Goal: Task Accomplishment & Management: Manage account settings

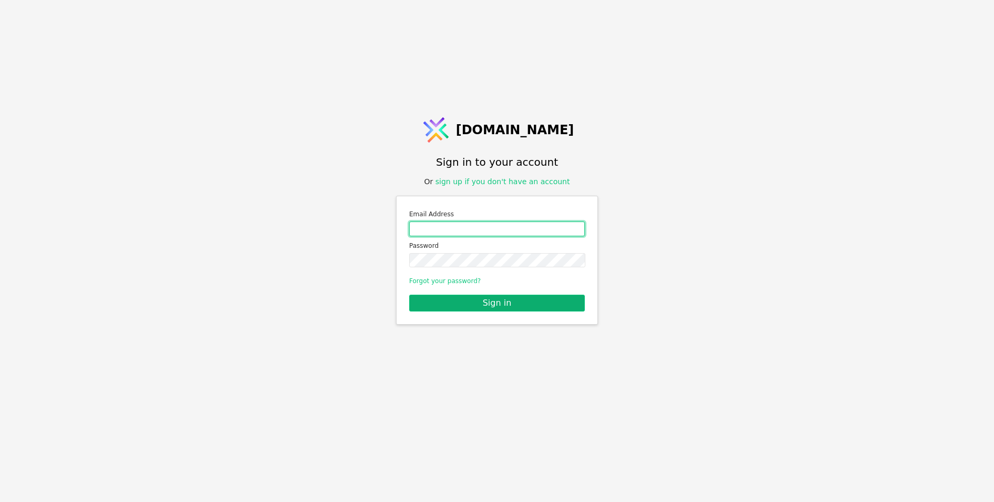
type input "[EMAIL_ADDRESS][DOMAIN_NAME]"
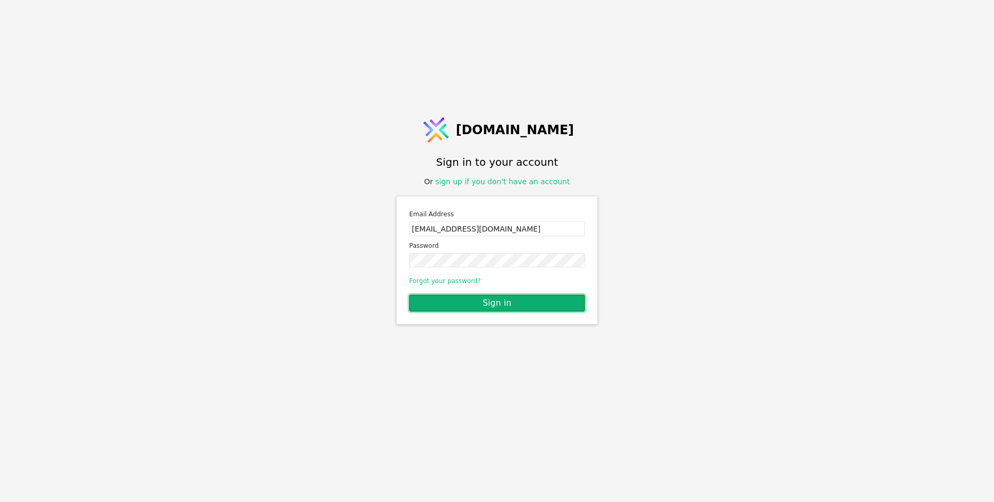
click at [529, 298] on button "Sign in" at bounding box center [497, 303] width 176 height 17
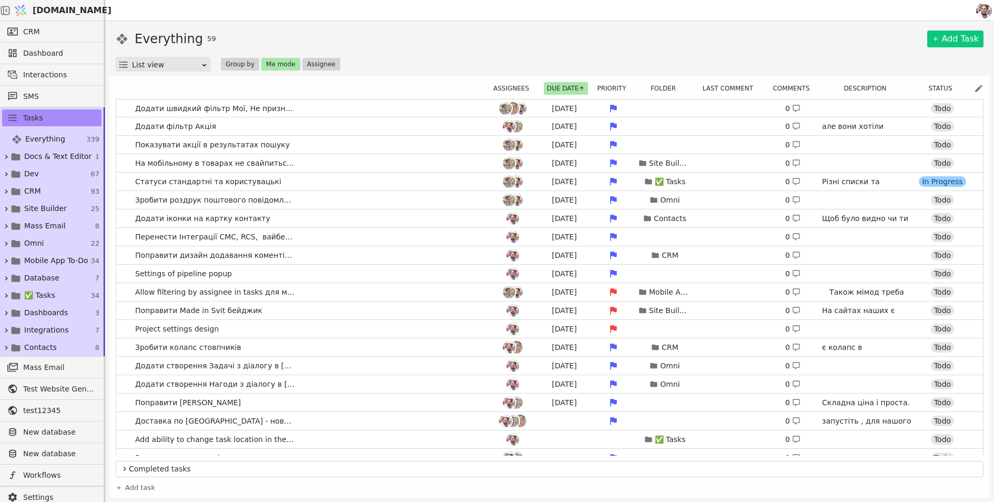
click at [601, 82] on div "Assignees Due date Priority Folder Last comment Comments Description Status Дод…" at bounding box center [550, 287] width 868 height 411
click at [606, 89] on button "Priority" at bounding box center [615, 88] width 42 height 13
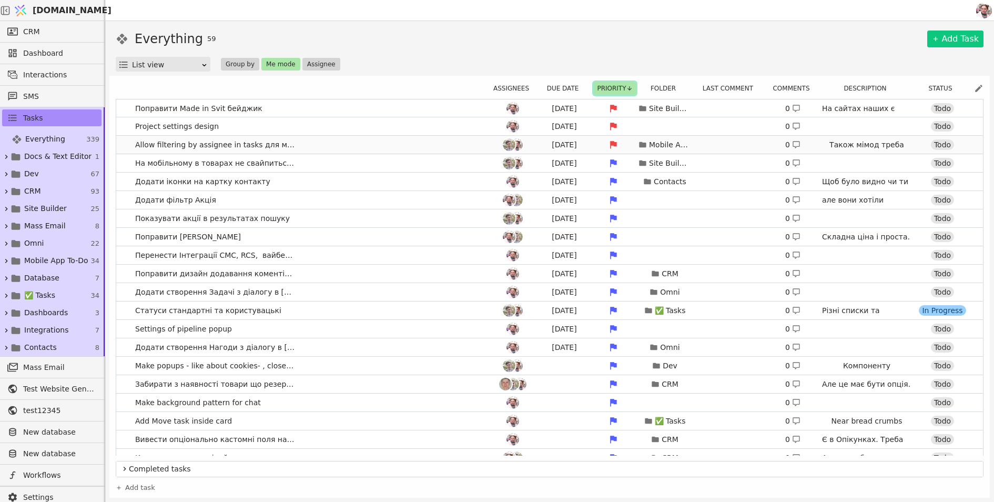
click at [464, 139] on link "Allow filtering by assignee in tasks для мобільних [DATE] Mobile App To-Do 0 Та…" at bounding box center [549, 145] width 867 height 18
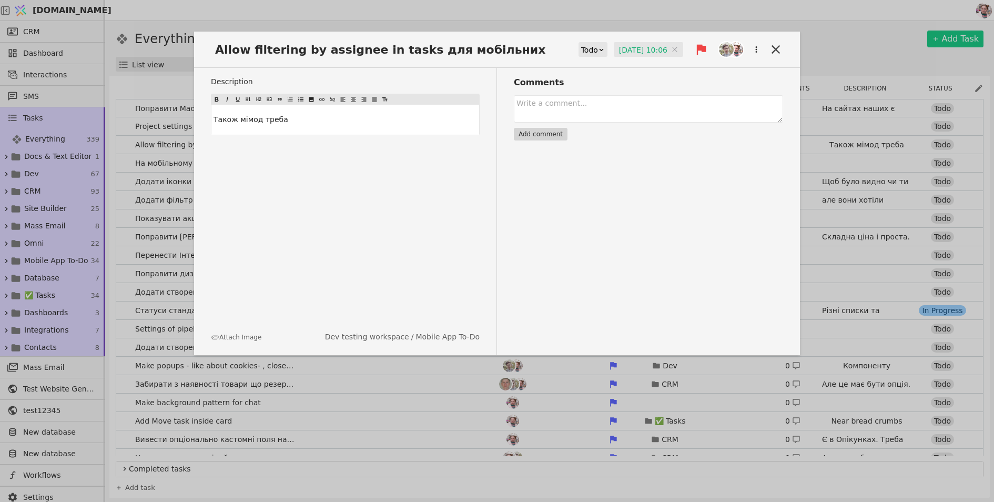
click at [504, 17] on div "Allow filtering by assignee in tasks для мобільних Todo [DATE] 10:06 [DATE] 10:…" at bounding box center [497, 251] width 994 height 502
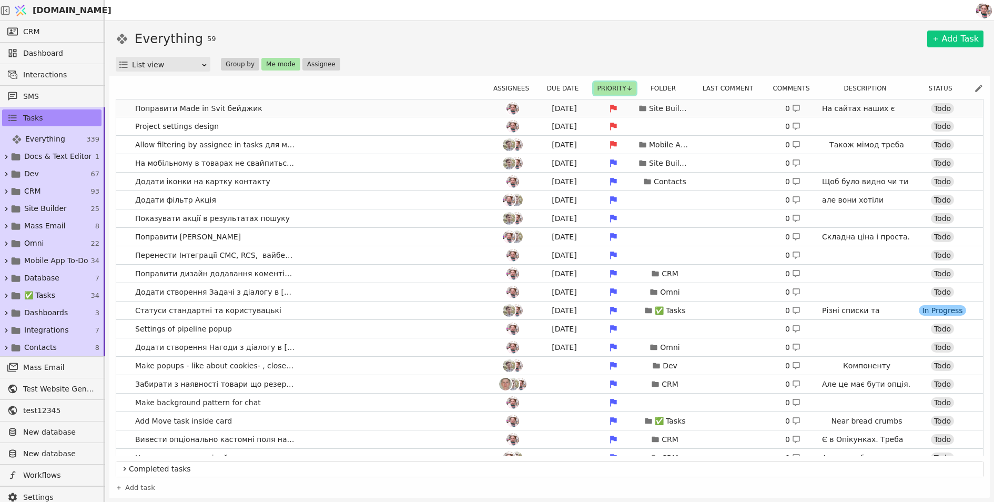
click at [338, 104] on link "Поправити Made in Svit бейджик [DATE] Site Builder 0 На сайтах наших є бейдж. З…" at bounding box center [549, 108] width 867 height 18
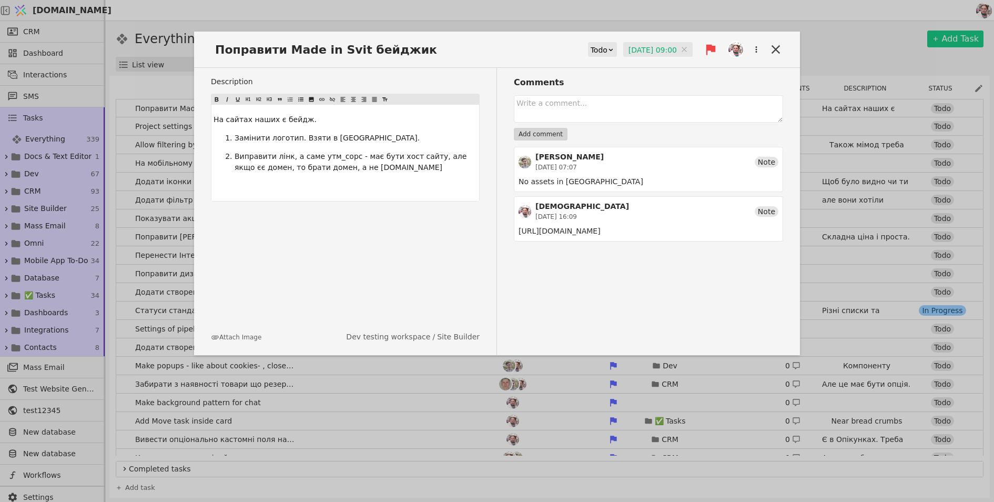
click at [389, 16] on div "Поправити Made in Svit бейджик Todo [DATE] 09:00 [DATE] 09:00 Description На са…" at bounding box center [497, 251] width 994 height 502
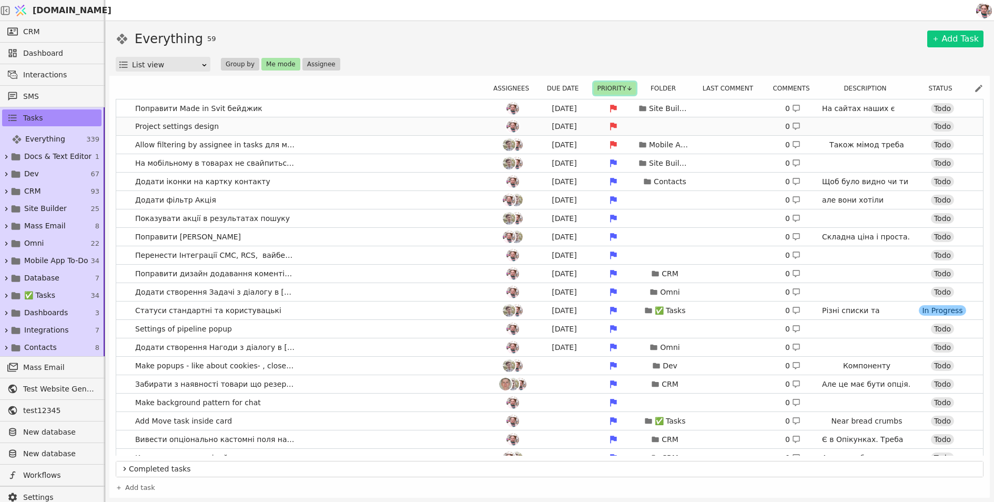
click at [327, 126] on link "Project settings design [DATE] 0 Todo" at bounding box center [549, 126] width 867 height 18
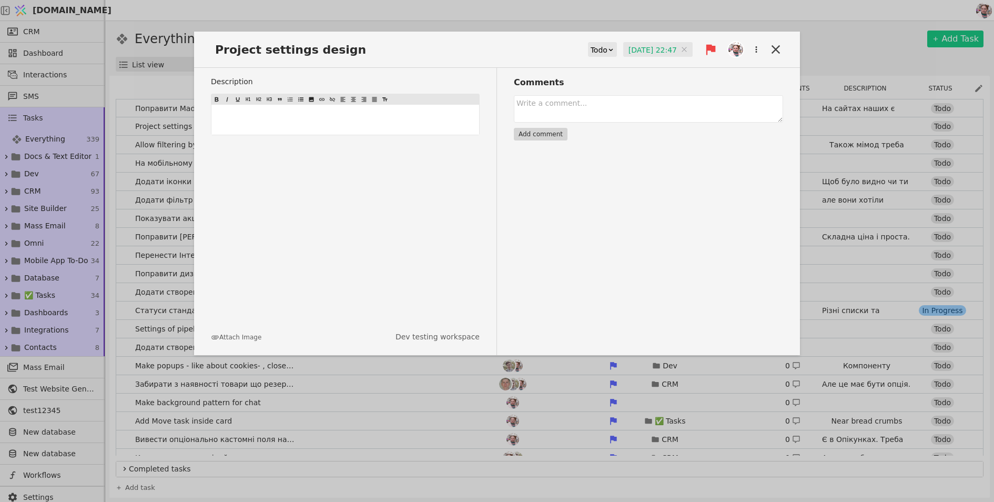
click at [641, 47] on input "[DATE] 22:47" at bounding box center [657, 50] width 69 height 16
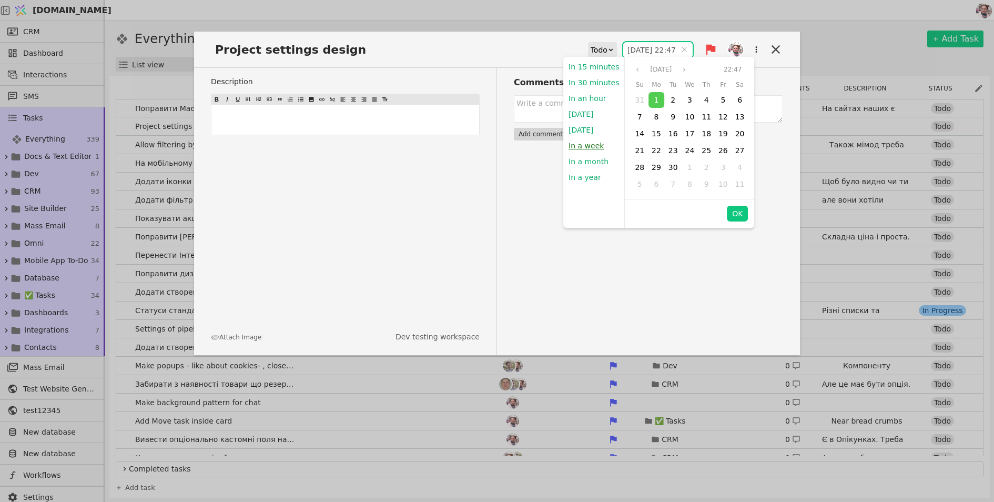
click at [586, 147] on button "In a week" at bounding box center [587, 146] width 46 height 16
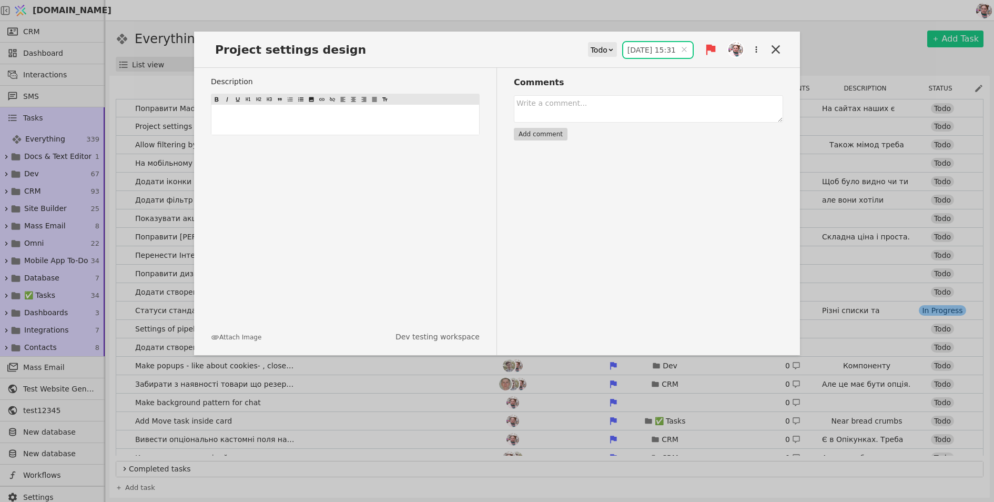
type input "[DATE] 15:31"
click at [739, 15] on div "Project settings design Todo [DATE] 15:31 [DATE] 15:31 Description ﻿ Attach Ima…" at bounding box center [497, 251] width 994 height 502
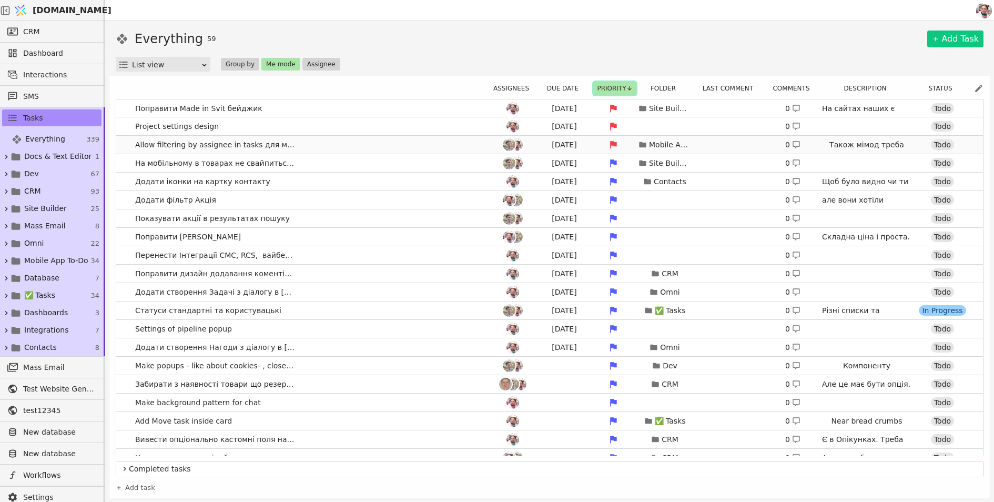
click at [356, 142] on link "Allow filtering by assignee in tasks для мобільних [DATE] Mobile App To-Do 0 Та…" at bounding box center [549, 145] width 867 height 18
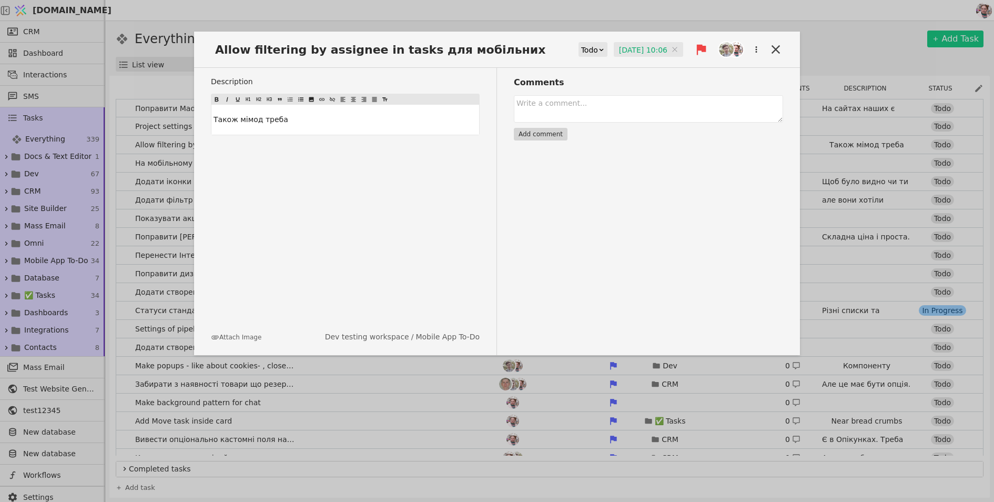
click at [658, 45] on input "[DATE] 10:06" at bounding box center [648, 50] width 69 height 16
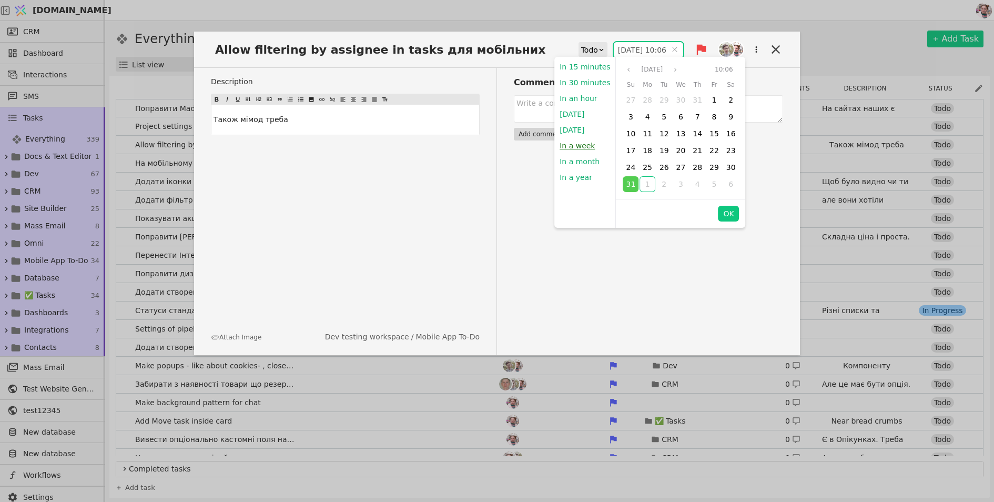
click at [577, 146] on button "In a week" at bounding box center [578, 146] width 46 height 16
type input "[DATE] 15:32"
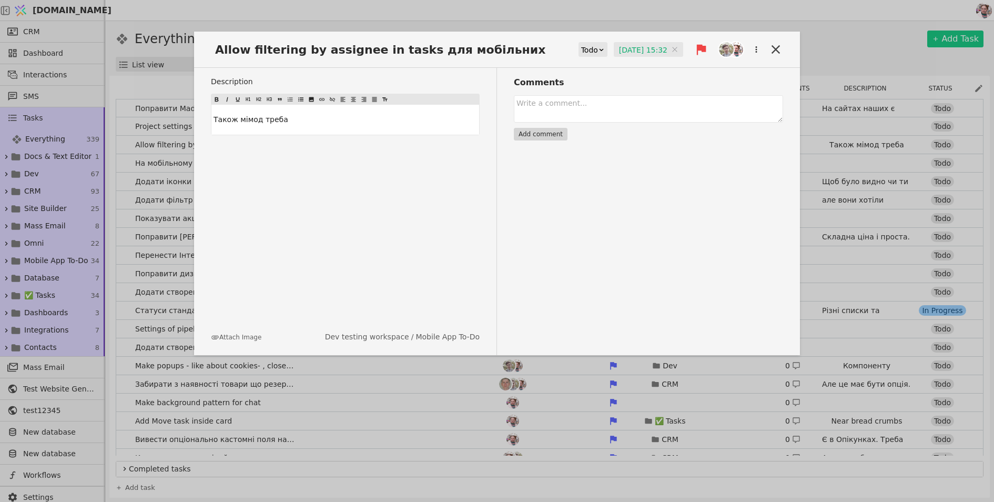
click at [657, 21] on div "Allow filtering by assignee in tasks для мобільних Todo [DATE] 15:32 [DATE] 15:…" at bounding box center [497, 251] width 994 height 502
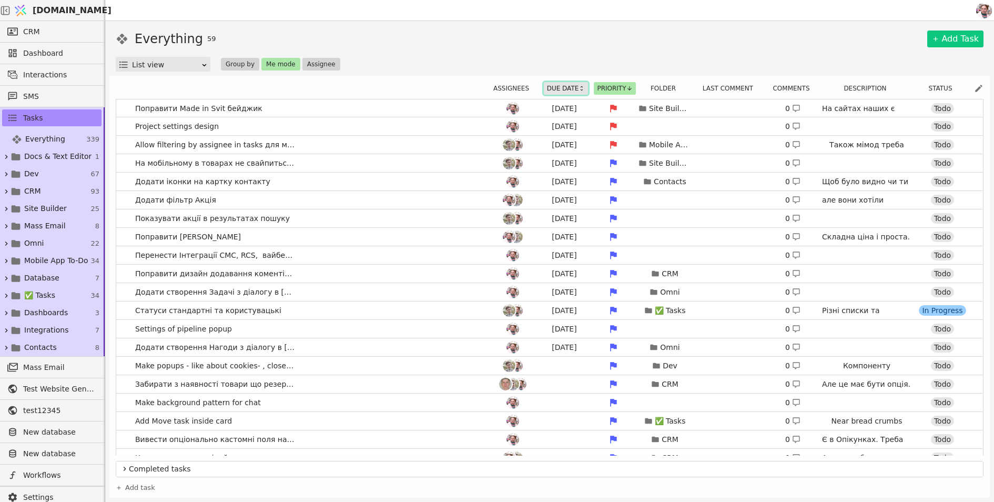
click at [568, 86] on button "Due date" at bounding box center [566, 88] width 45 height 13
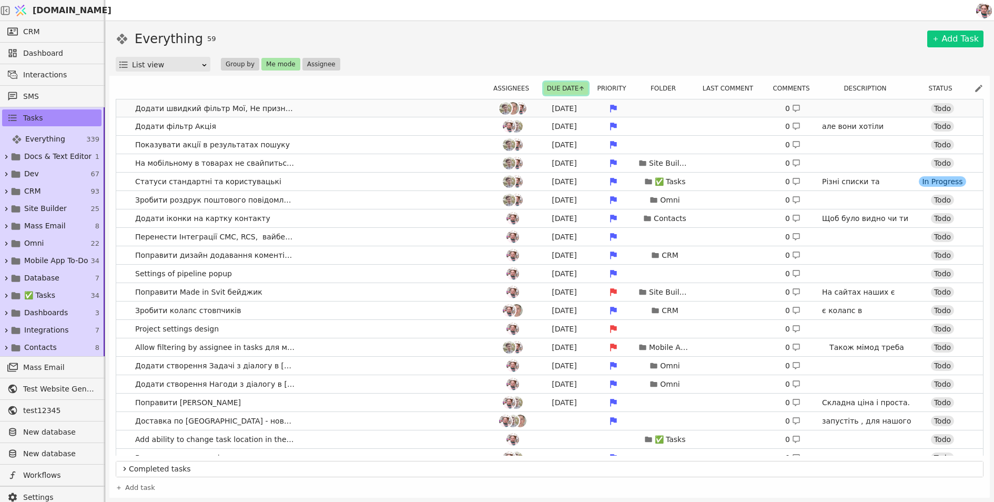
click at [480, 110] on link "Додати швидкий фільтр Мої, Не призначені для контактів [DATE] 0 Todo" at bounding box center [549, 108] width 867 height 18
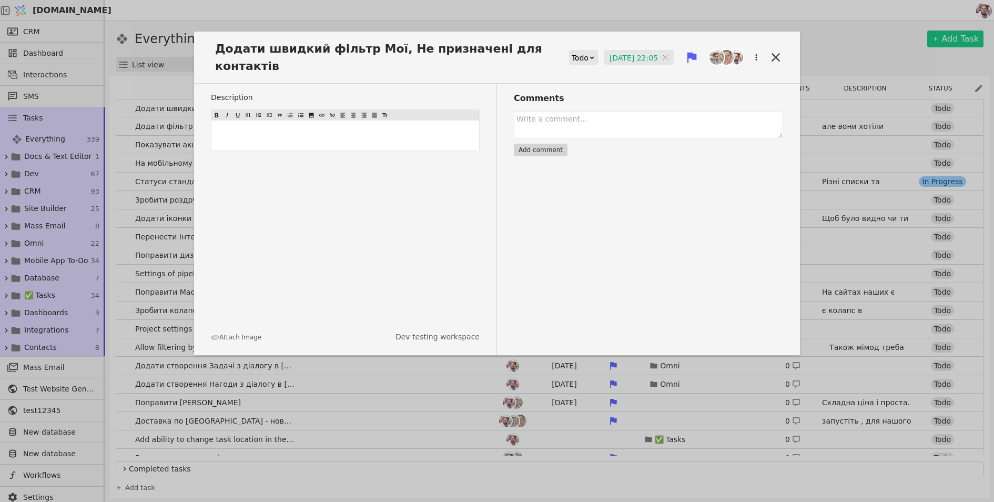
click at [605, 61] on input "[DATE] 22:05" at bounding box center [639, 58] width 69 height 16
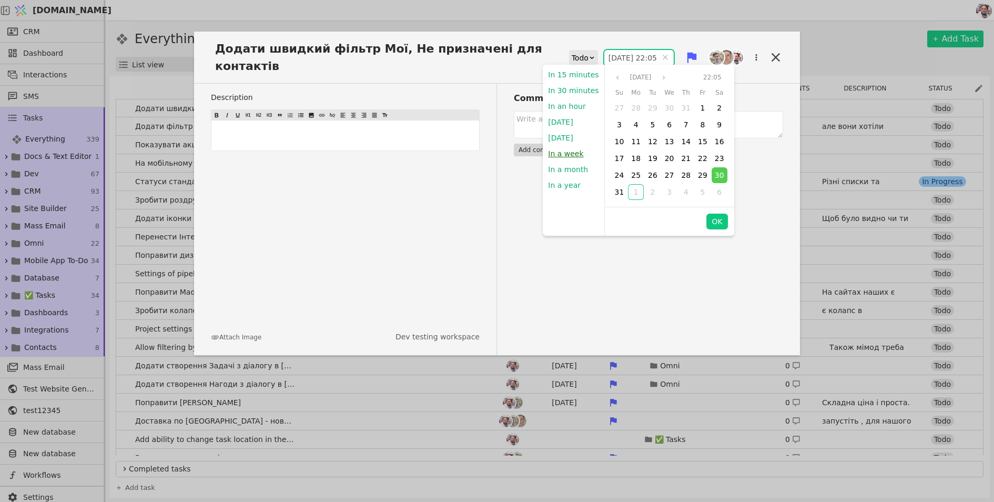
click at [561, 152] on button "In a week" at bounding box center [566, 154] width 46 height 16
type input "[DATE] 15:32"
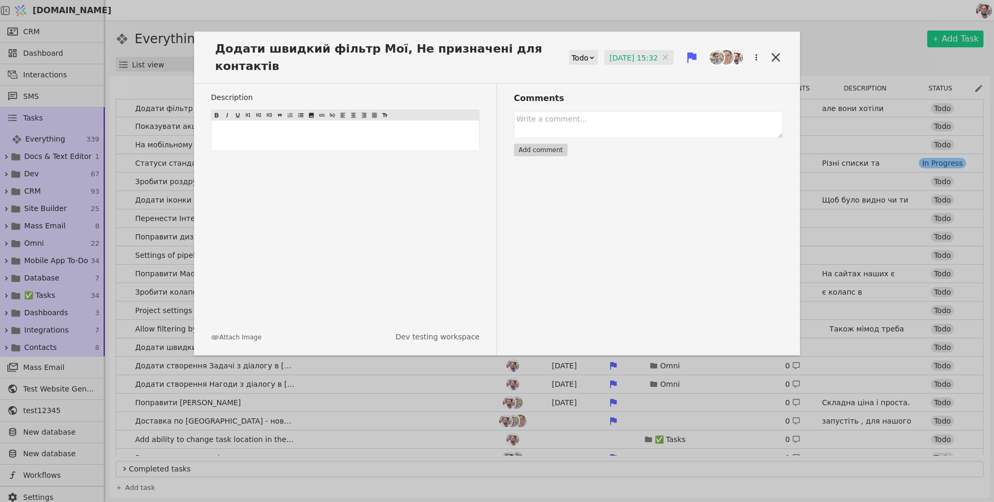
click at [697, 12] on div "Додати швидкий фільтр Мої, Не призначені для контактів Todo [DATE] 15:32 [DATE]…" at bounding box center [497, 251] width 994 height 502
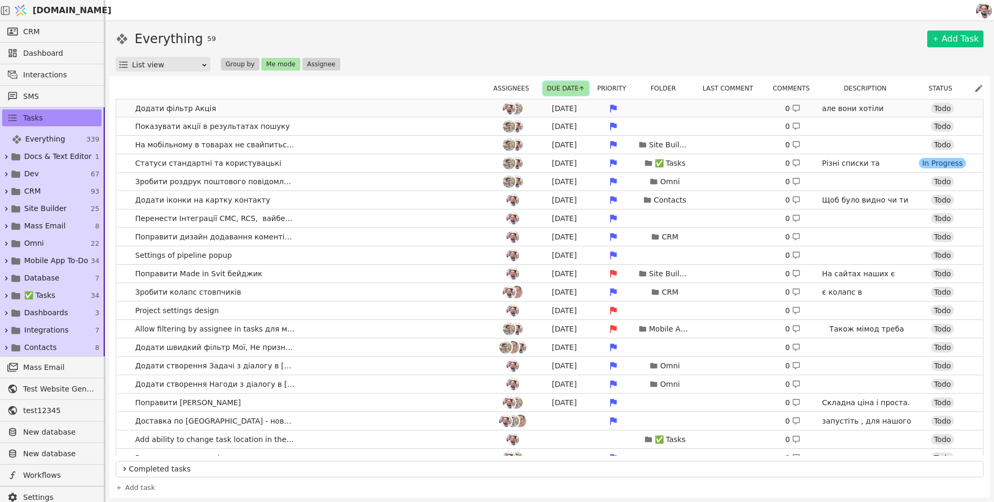
click at [445, 114] on link "Додати фільтр Акція [DATE] 0 але вони хотіли кнопку Акція. Todo" at bounding box center [549, 108] width 867 height 18
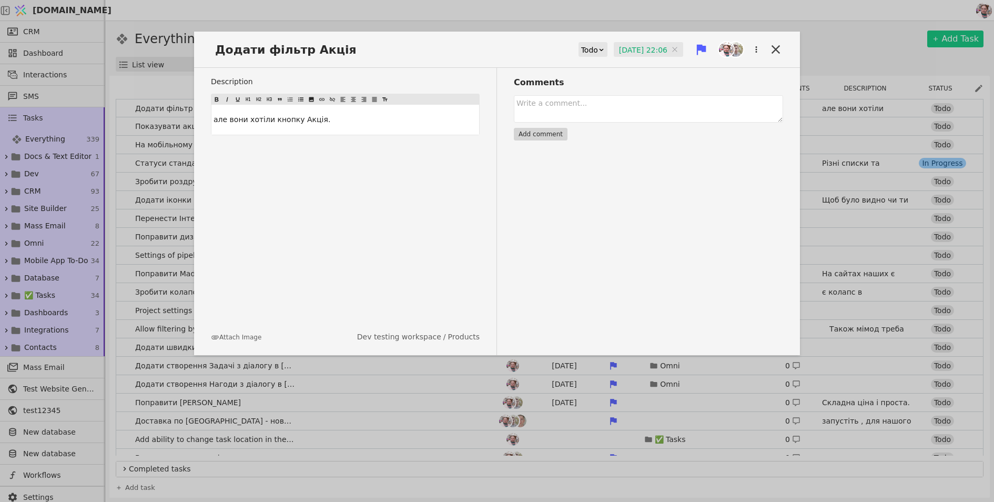
click at [623, 52] on input "[DATE] 22:06" at bounding box center [648, 50] width 69 height 16
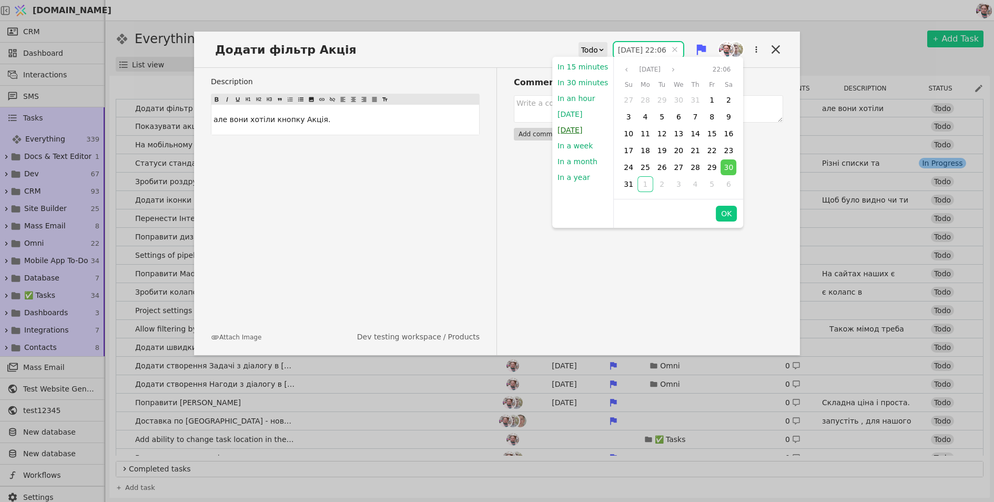
click at [562, 126] on button "[DATE]" at bounding box center [569, 130] width 35 height 16
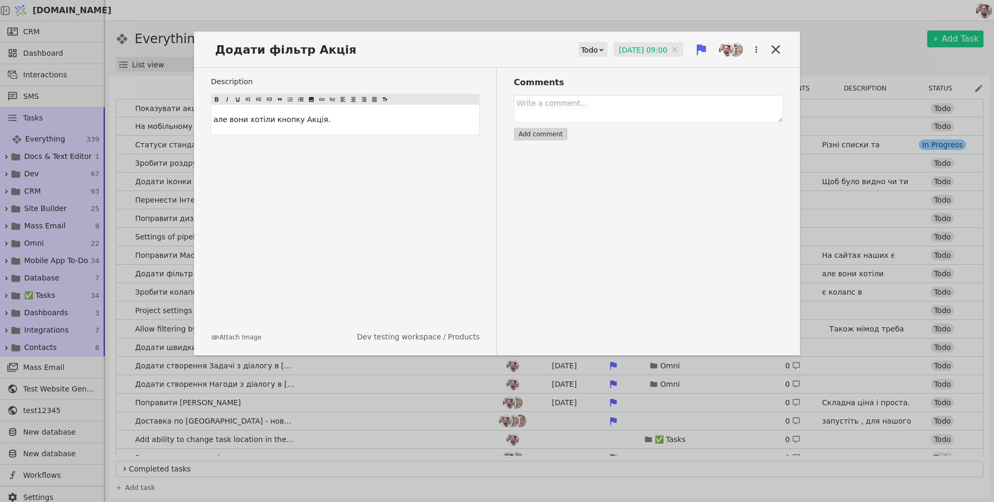
click at [620, 44] on input "[DATE] 09:00" at bounding box center [648, 50] width 69 height 16
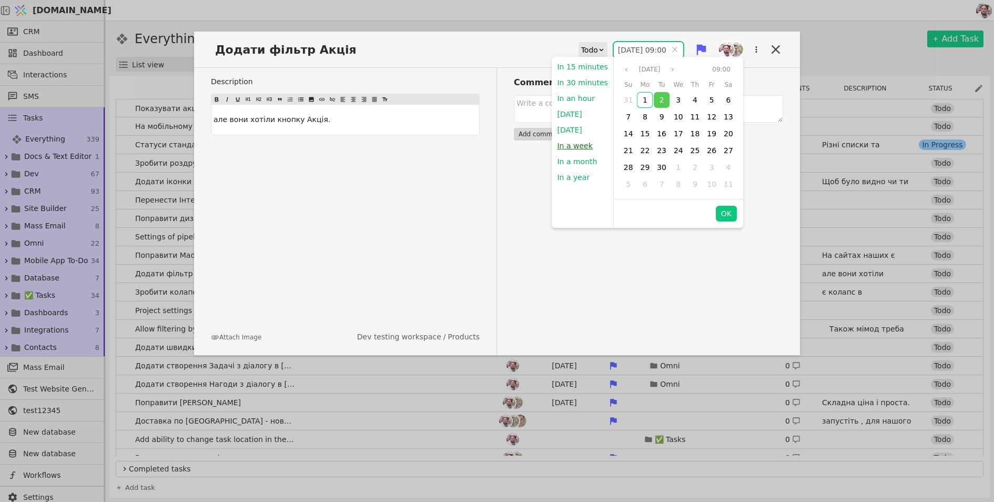
click at [586, 147] on button "In a week" at bounding box center [575, 146] width 46 height 16
type input "[DATE] 15:32"
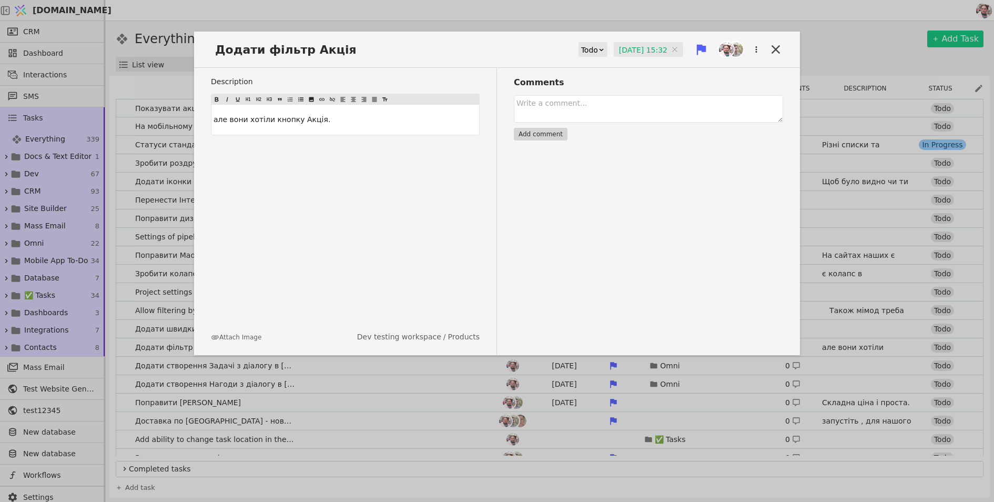
click at [683, 17] on div "Додати фільтр Акція Todo [DATE] 15:32 [DATE] 15:32 Description але вони хотіли …" at bounding box center [497, 251] width 994 height 502
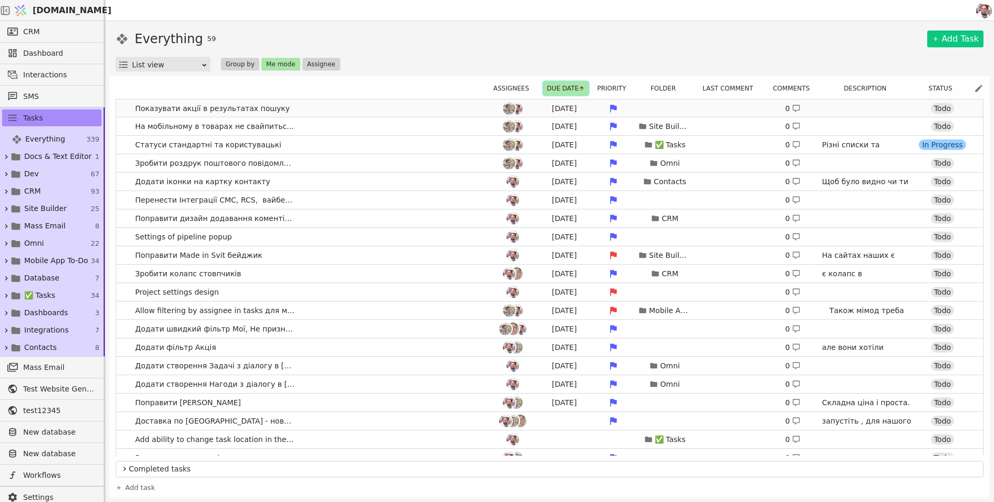
click at [377, 113] on link "Показувати акції в результатах пошуку [DATE] 0 Todo" at bounding box center [549, 108] width 867 height 18
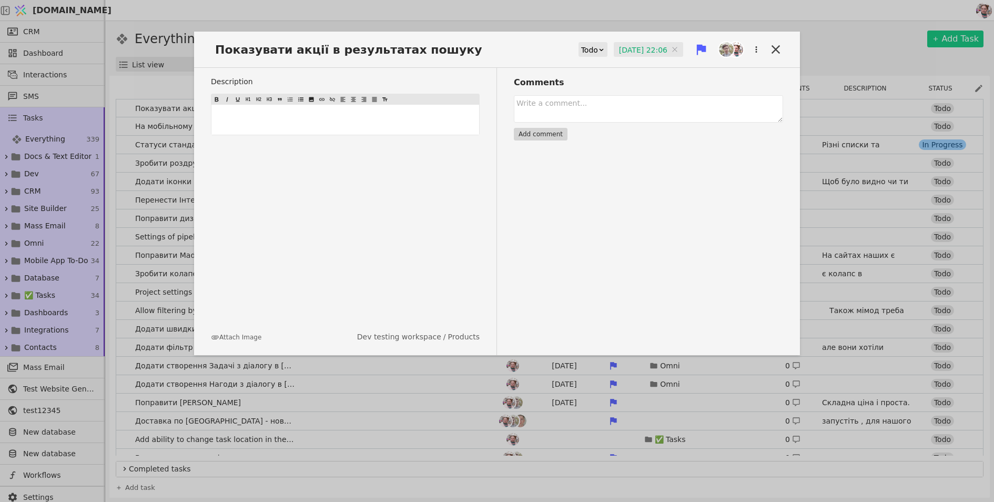
click at [643, 48] on input "[DATE] 22:06" at bounding box center [648, 50] width 69 height 16
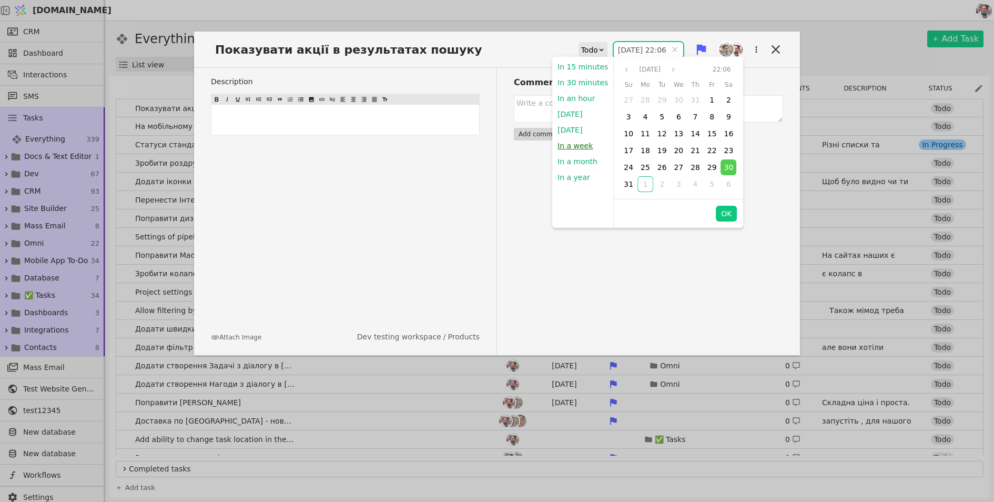
click at [571, 150] on button "In a week" at bounding box center [575, 146] width 46 height 16
type input "[DATE] 15:32"
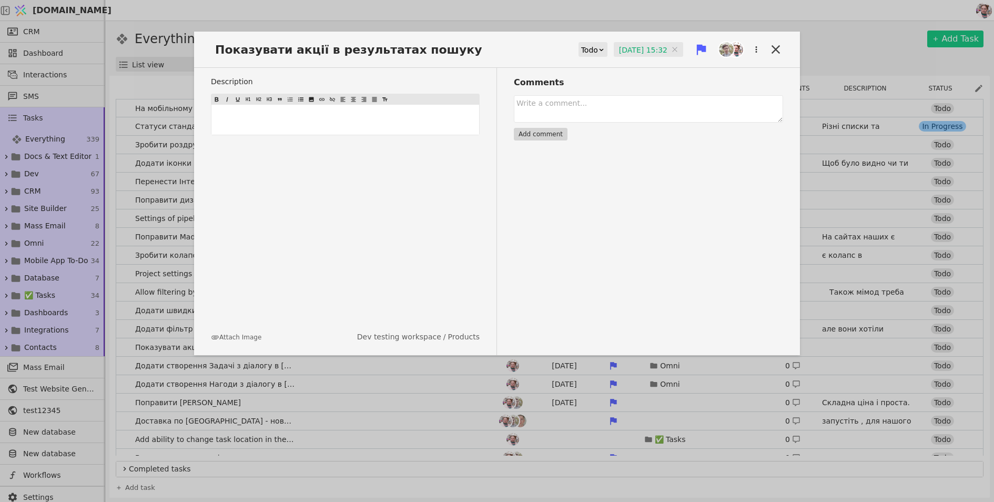
click at [572, 26] on div "Показувати акції в результатах пошуку Todo [DATE] 15:32 [DATE] 15:32 Descriptio…" at bounding box center [497, 251] width 994 height 502
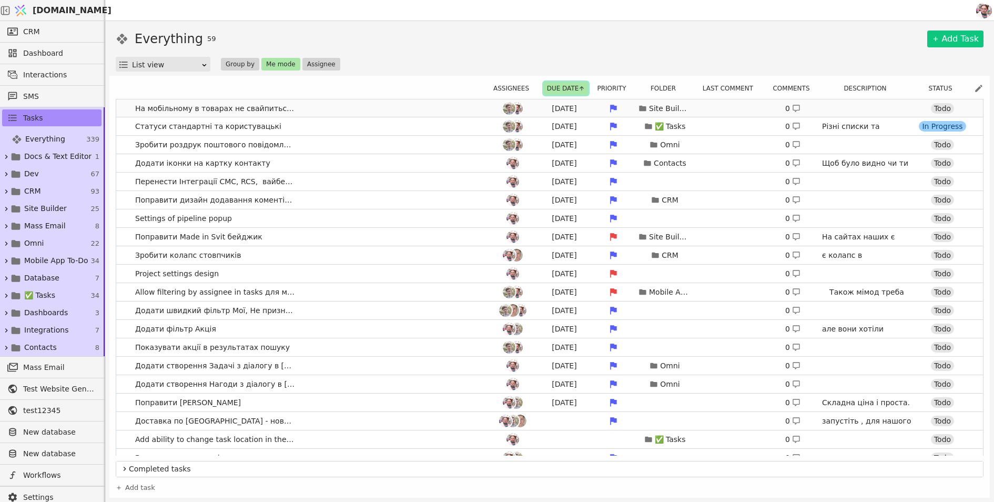
click at [417, 107] on link "На мобільному в товарах не свайпиться вертикально по фото [DATE] Site Builder 0…" at bounding box center [549, 108] width 867 height 18
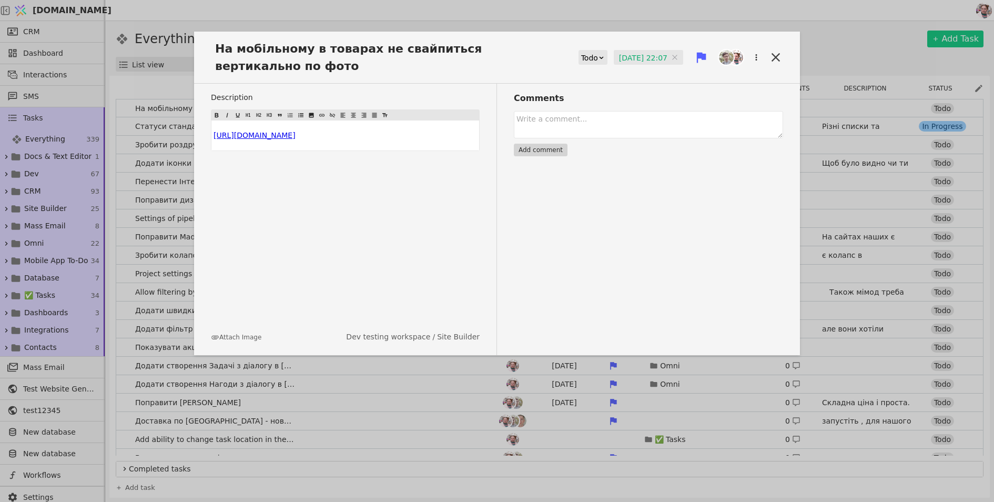
click at [618, 58] on input "[DATE] 22:07" at bounding box center [648, 58] width 69 height 16
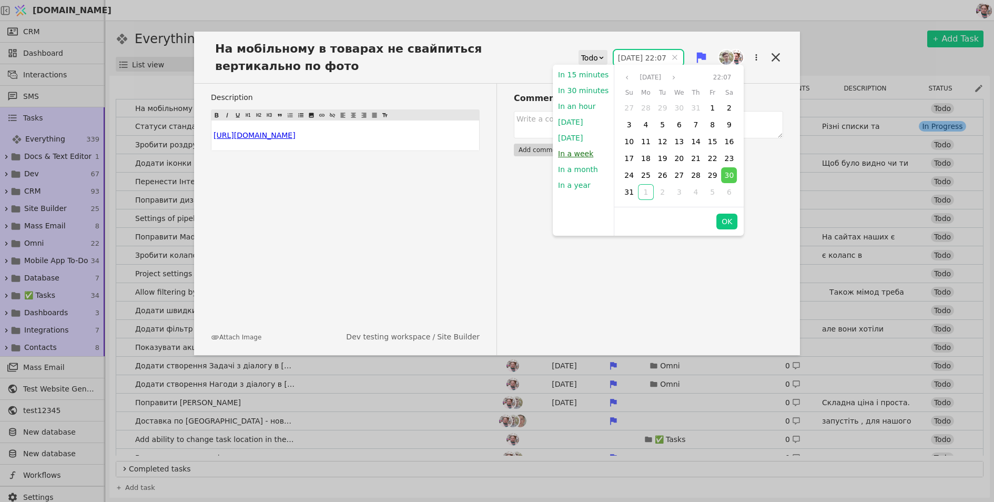
click at [568, 159] on button "In a week" at bounding box center [576, 154] width 46 height 16
type input "[DATE] 15:33"
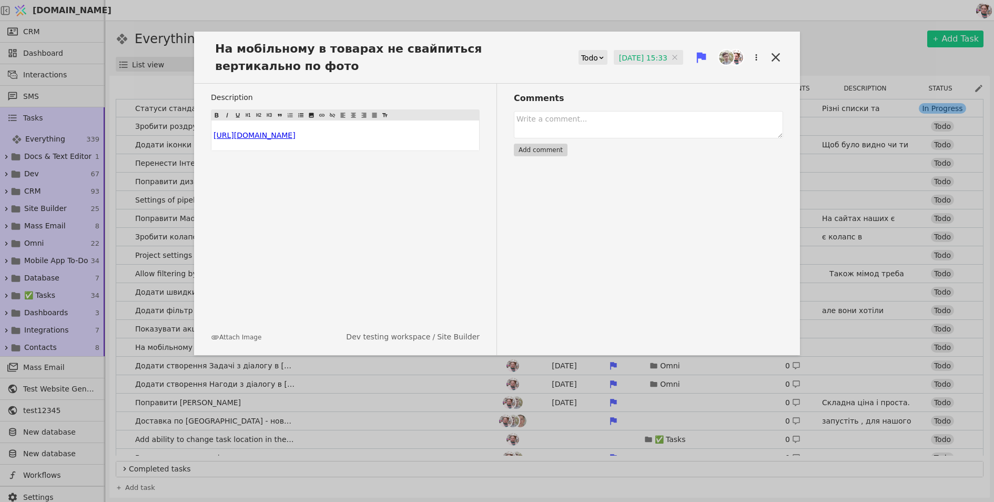
click at [546, 20] on div "На мобільному в товарах не свайпиться вертикально по фото Todo [DATE] 15:33 [DA…" at bounding box center [497, 251] width 994 height 502
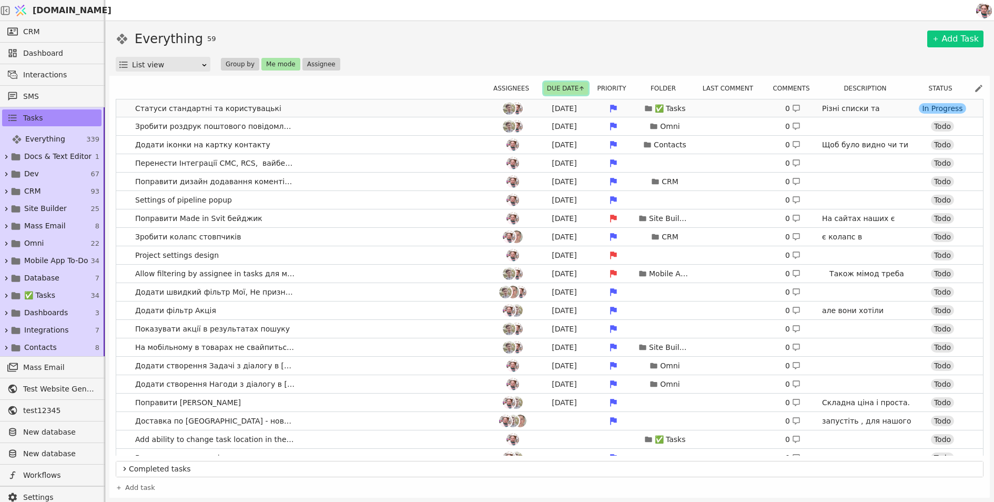
click at [276, 112] on link "Статуси стандартні та користувацькі [DATE] ✅ Tasks 0 Різні списки та фолдери ма…" at bounding box center [549, 108] width 867 height 18
click at [291, 107] on link "Статуси стандартні та користувацькі [DATE] ✅ Tasks 0 Різні списки та фолдери ма…" at bounding box center [549, 108] width 867 height 18
click at [238, 104] on span "Статуси стандартні та користувацькі" at bounding box center [208, 108] width 155 height 15
click at [297, 106] on link "Статуси стандартні та користувацькі [DATE] ✅ Tasks 0 Різні списки та фолдери ма…" at bounding box center [549, 108] width 867 height 18
click at [118, 106] on link "Статуси стандартні та користувацькі [DATE] ✅ Tasks 0 Різні списки та фолдери ма…" at bounding box center [549, 108] width 867 height 18
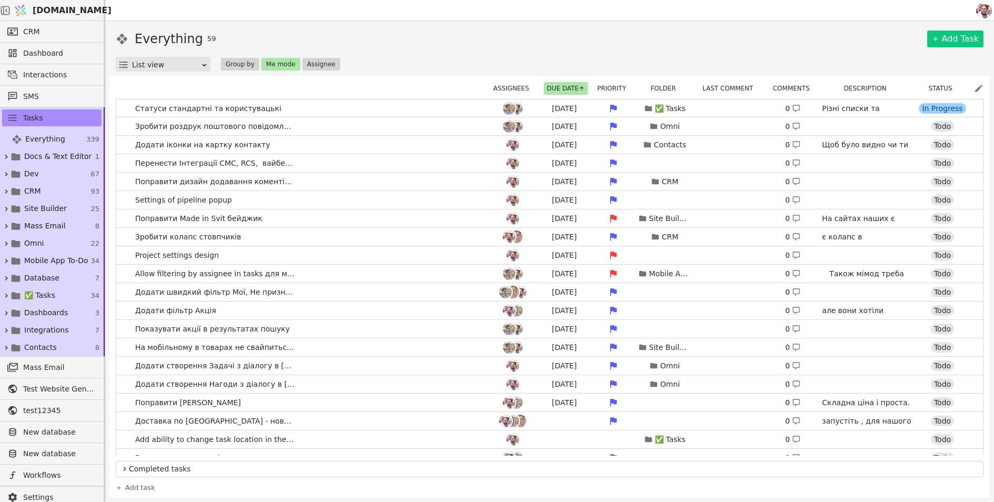
click at [386, 41] on div "Everything 59 Add Task" at bounding box center [550, 38] width 868 height 19
click at [386, 122] on link "Зробити роздрук поштового повідомлення [DATE] Omni 0 Todo" at bounding box center [549, 126] width 867 height 18
click at [386, 111] on link "Статуси стандартні та користувацькі [DATE] ✅ Tasks 0 Різні списки та фолдери ма…" at bounding box center [549, 108] width 867 height 18
click at [121, 106] on link "Статуси стандартні та користувацькі [DATE] ✅ Tasks 0 Різні списки та фолдери ма…" at bounding box center [549, 108] width 867 height 18
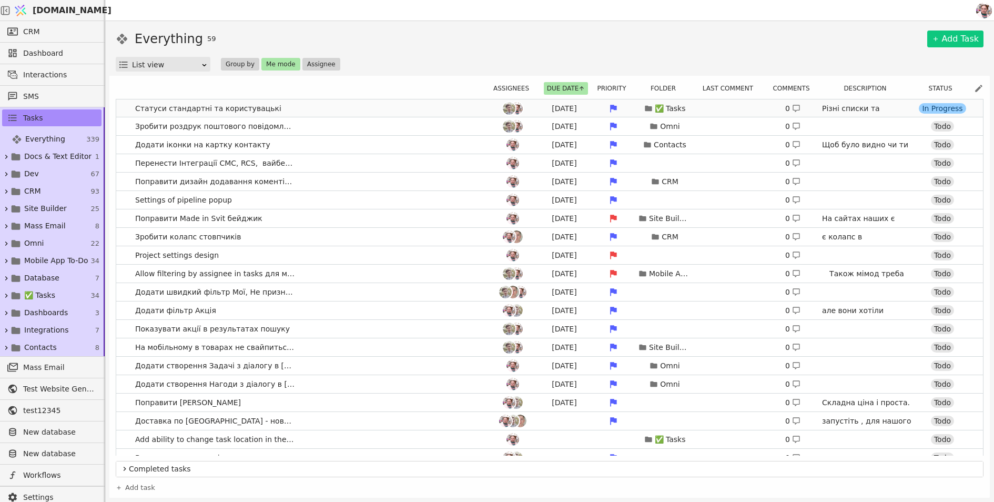
click at [121, 106] on link "Статуси стандартні та користувацькі [DATE] ✅ Tasks 0 Різні списки та фолдери ма…" at bounding box center [549, 108] width 867 height 18
click at [377, 100] on link "Статуси стандартні та користувацькі [DATE] ✅ Tasks 0 Різні списки та фолдери ма…" at bounding box center [549, 108] width 867 height 18
click at [371, 129] on link "Зробити роздрук поштового повідомлення [DATE] Omni 0 Todo" at bounding box center [549, 126] width 867 height 18
click at [484, 112] on link "Статуси стандартні та користувацькі [DATE] ✅ Tasks 0 Різні списки та фолдери ма…" at bounding box center [549, 108] width 867 height 18
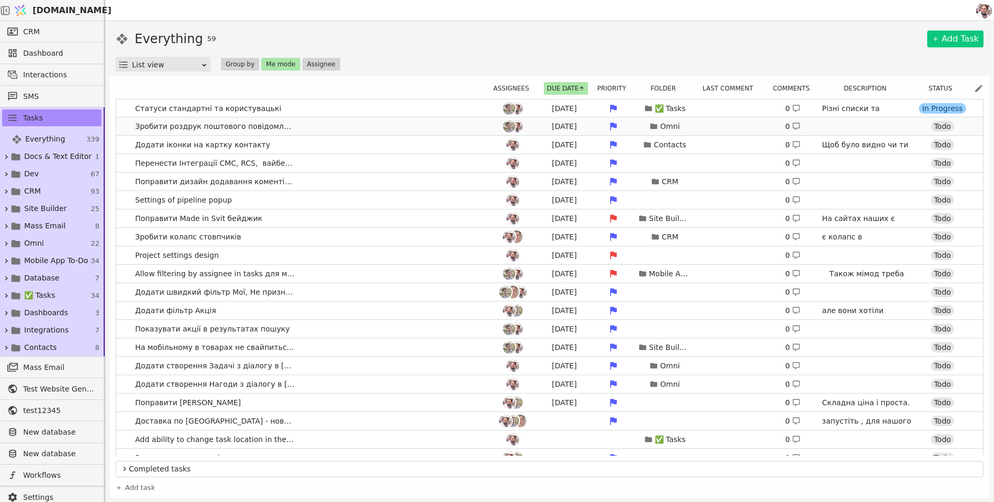
click at [481, 129] on link "Зробити роздрук поштового повідомлення [DATE] Omni 0 Todo" at bounding box center [549, 126] width 867 height 18
